Goal: Consume media (video, audio)

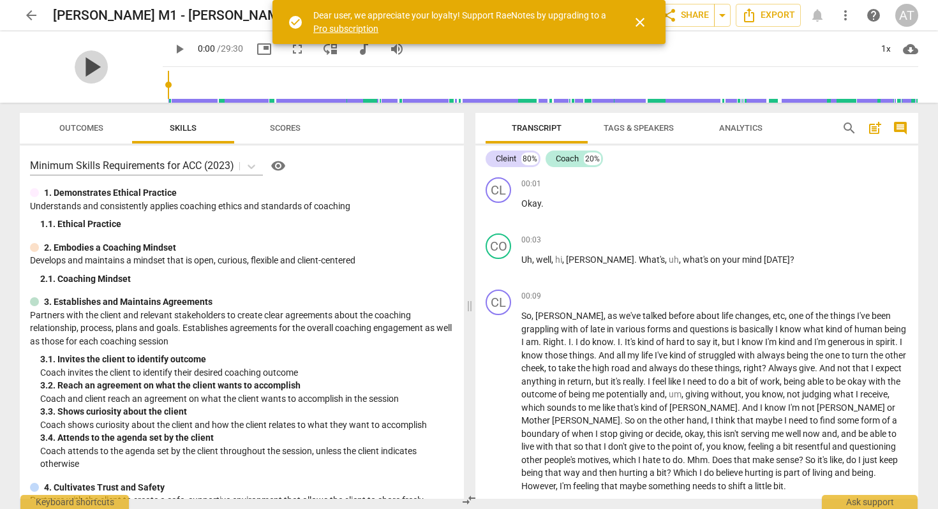
click at [80, 67] on span "play_arrow" at bounding box center [91, 66] width 33 height 33
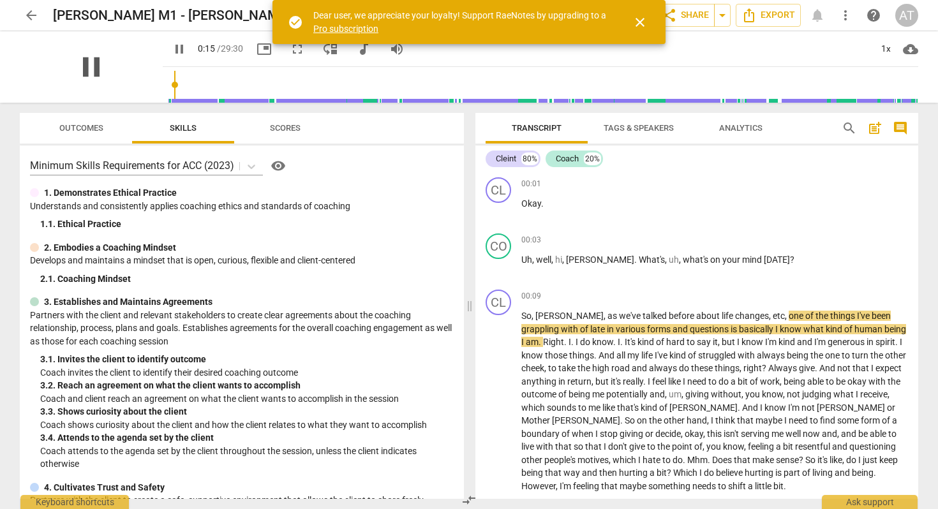
click at [87, 63] on span "pause" at bounding box center [91, 66] width 33 height 33
click at [172, 50] on span "play_arrow" at bounding box center [179, 48] width 15 height 15
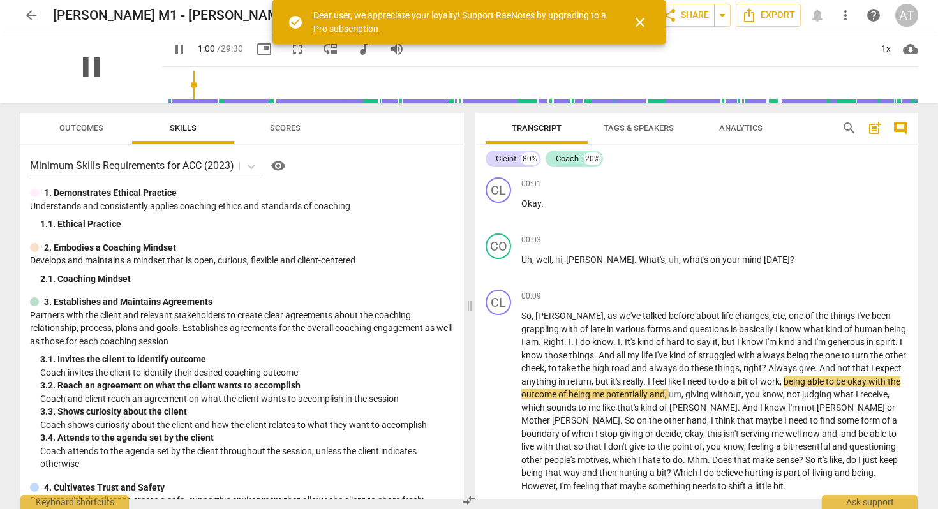
click at [83, 69] on span "pause" at bounding box center [91, 66] width 33 height 33
click at [172, 51] on span "play_arrow" at bounding box center [179, 48] width 15 height 15
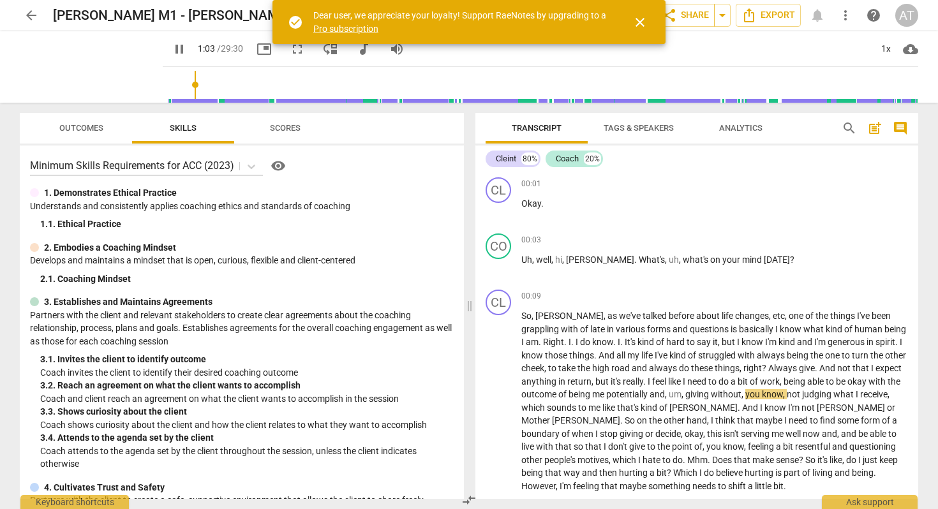
click at [631, 15] on span "close" at bounding box center [640, 22] width 31 height 15
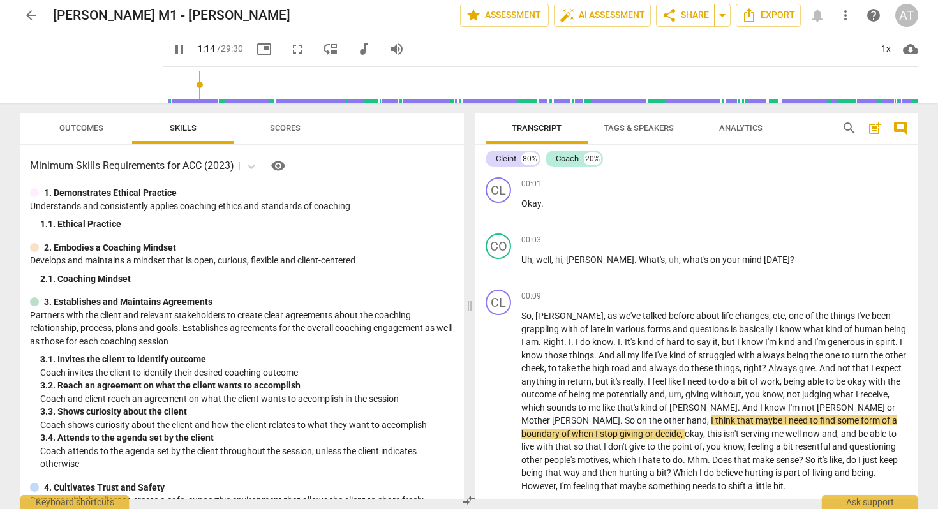
type input "74"
click at [356, 49] on span "audiotrack" at bounding box center [363, 48] width 15 height 15
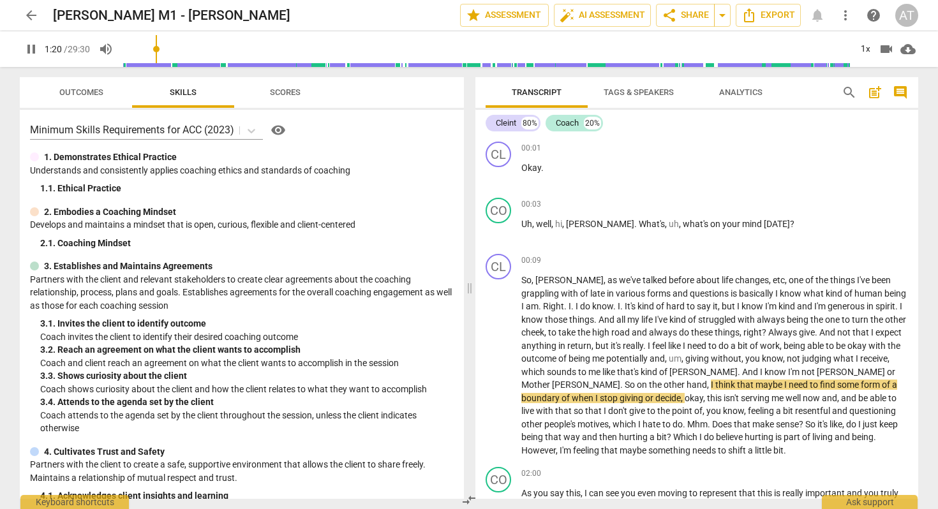
type input "81"
click at [890, 47] on span "videocam" at bounding box center [886, 48] width 15 height 15
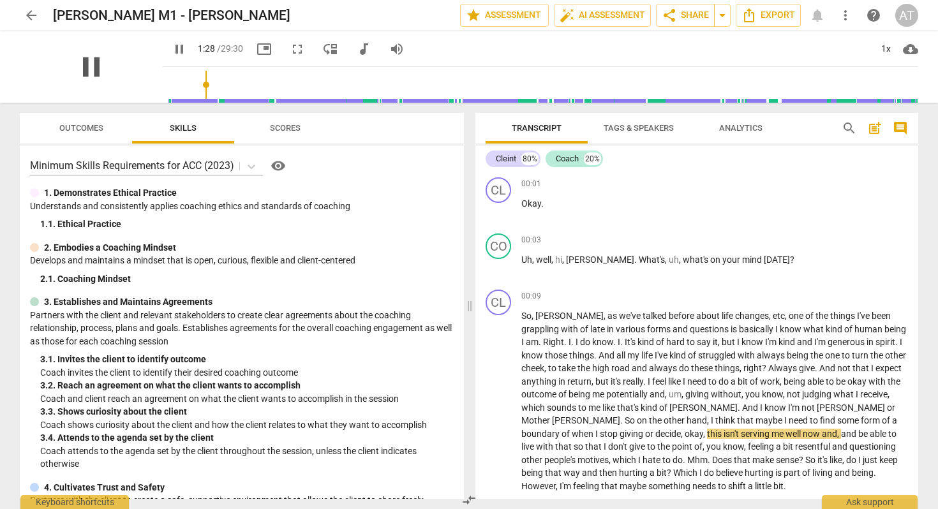
click at [87, 65] on span "pause" at bounding box center [91, 66] width 33 height 33
click at [172, 52] on span "play_arrow" at bounding box center [179, 48] width 15 height 15
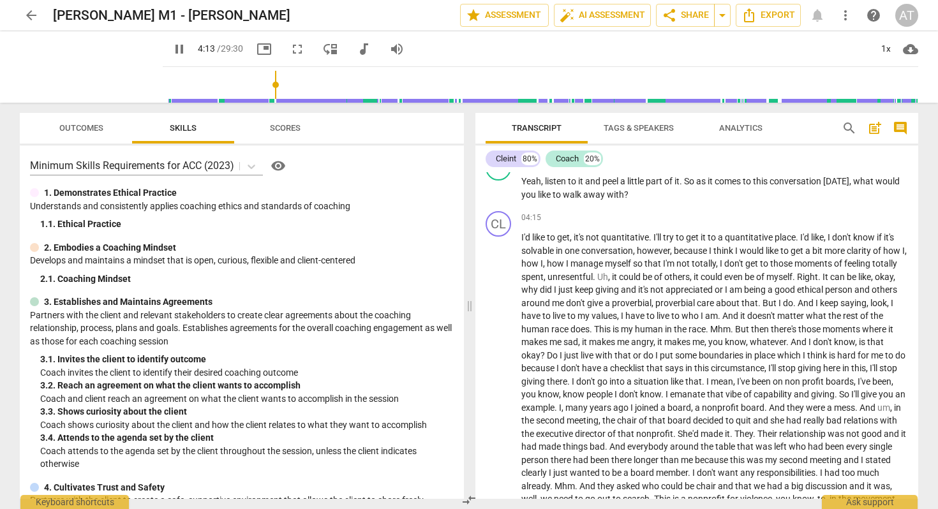
scroll to position [629, 0]
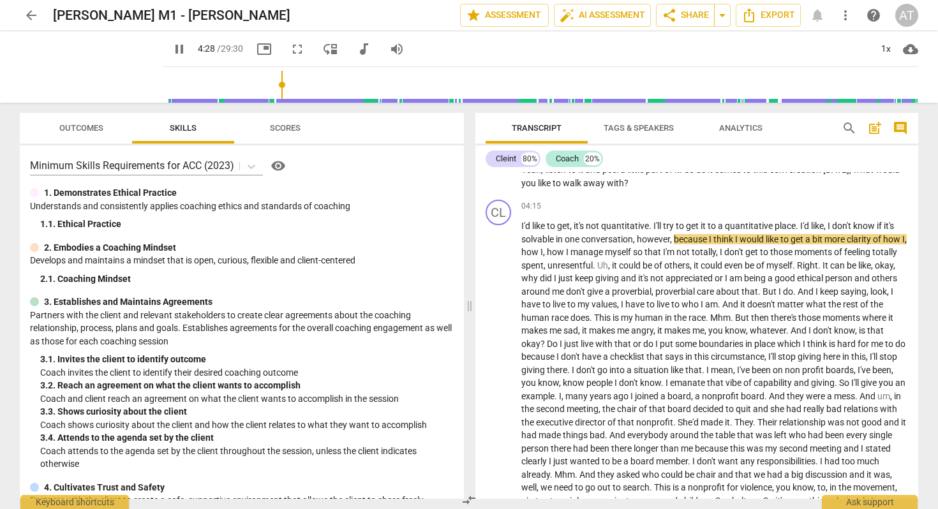
click at [172, 48] on span "pause" at bounding box center [179, 48] width 15 height 15
click at [172, 49] on span "play_arrow" at bounding box center [179, 48] width 15 height 15
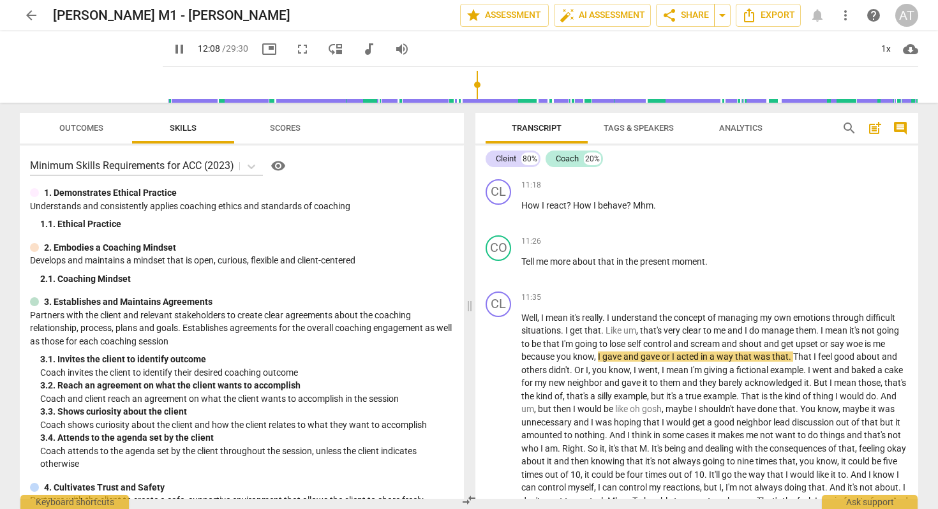
scroll to position [1749, 0]
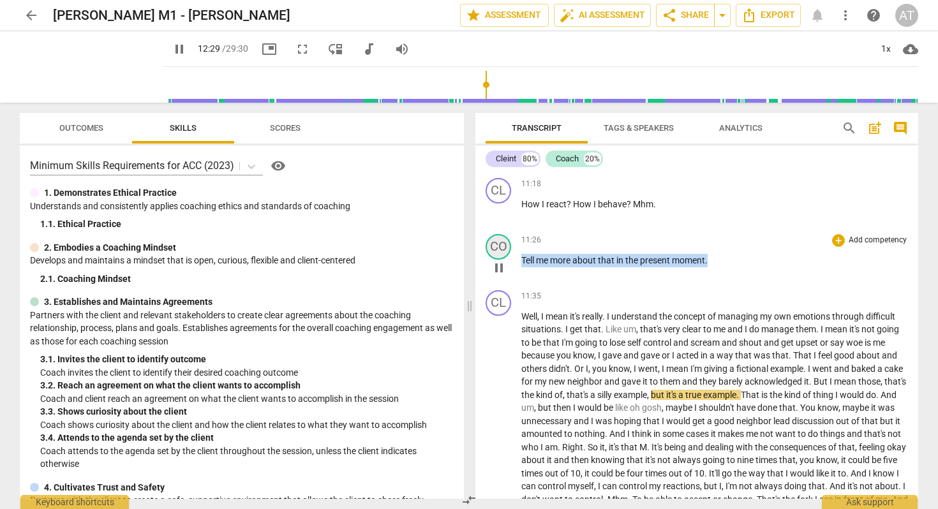
drag, startPoint x: 716, startPoint y: 272, endPoint x: 501, endPoint y: 264, distance: 215.3
click at [501, 264] on div "CO play_arrow pause 11:26 + Add competency keyboard_arrow_right Tell me more ab…" at bounding box center [697, 257] width 443 height 56
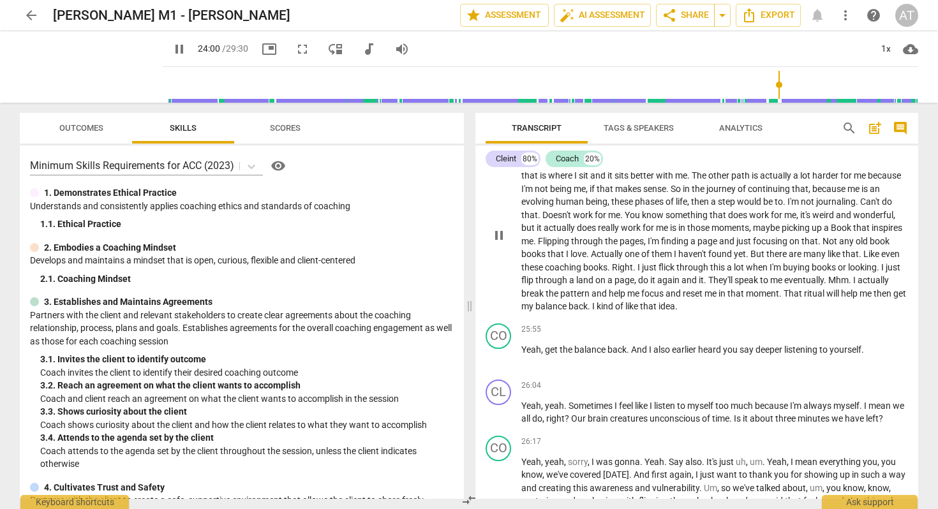
scroll to position [3994, 0]
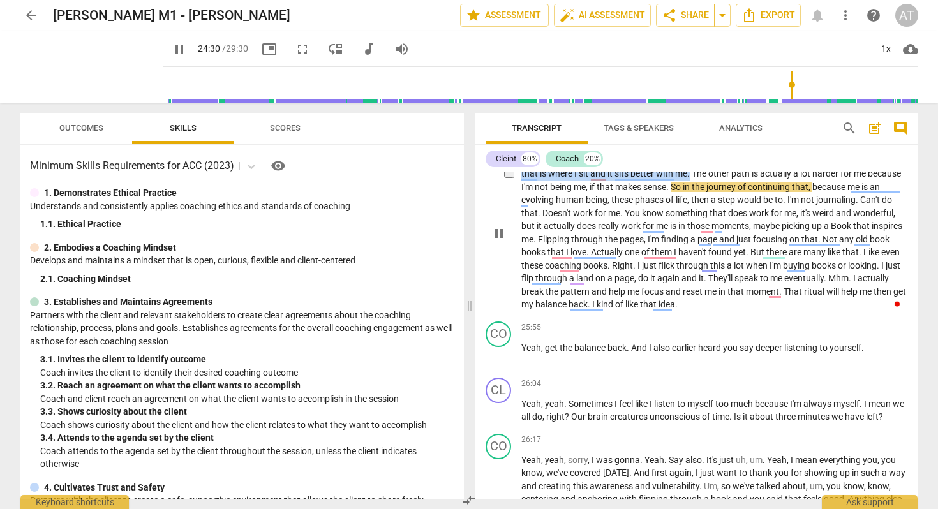
drag, startPoint x: 777, startPoint y: 184, endPoint x: 693, endPoint y: 195, distance: 85.0
click at [692, 195] on p "Well , I think the clarity , the path that I'm choosing is the me path . I am g…" at bounding box center [715, 232] width 387 height 157
copy p "I am getting more signals that that is where I sit and it sits better with me ."
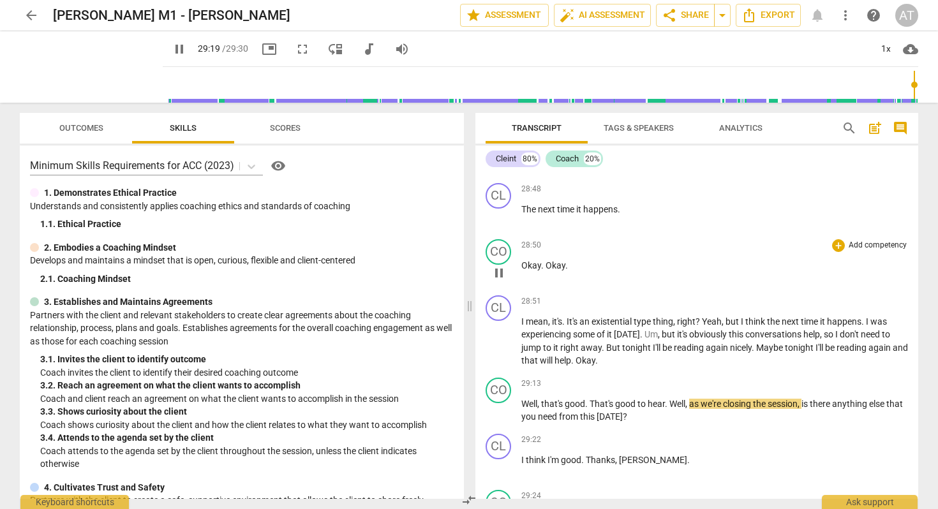
scroll to position [4910, 0]
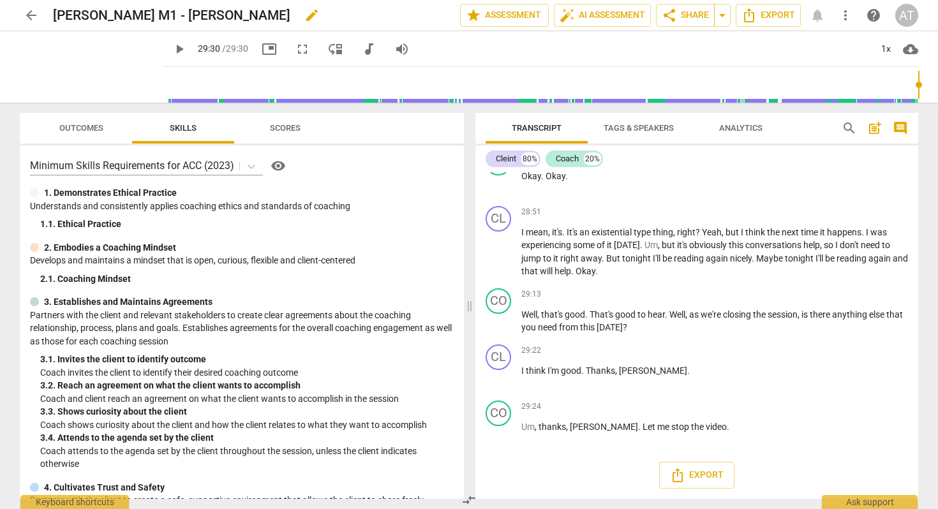
type input "1770"
